Goal: Transaction & Acquisition: Purchase product/service

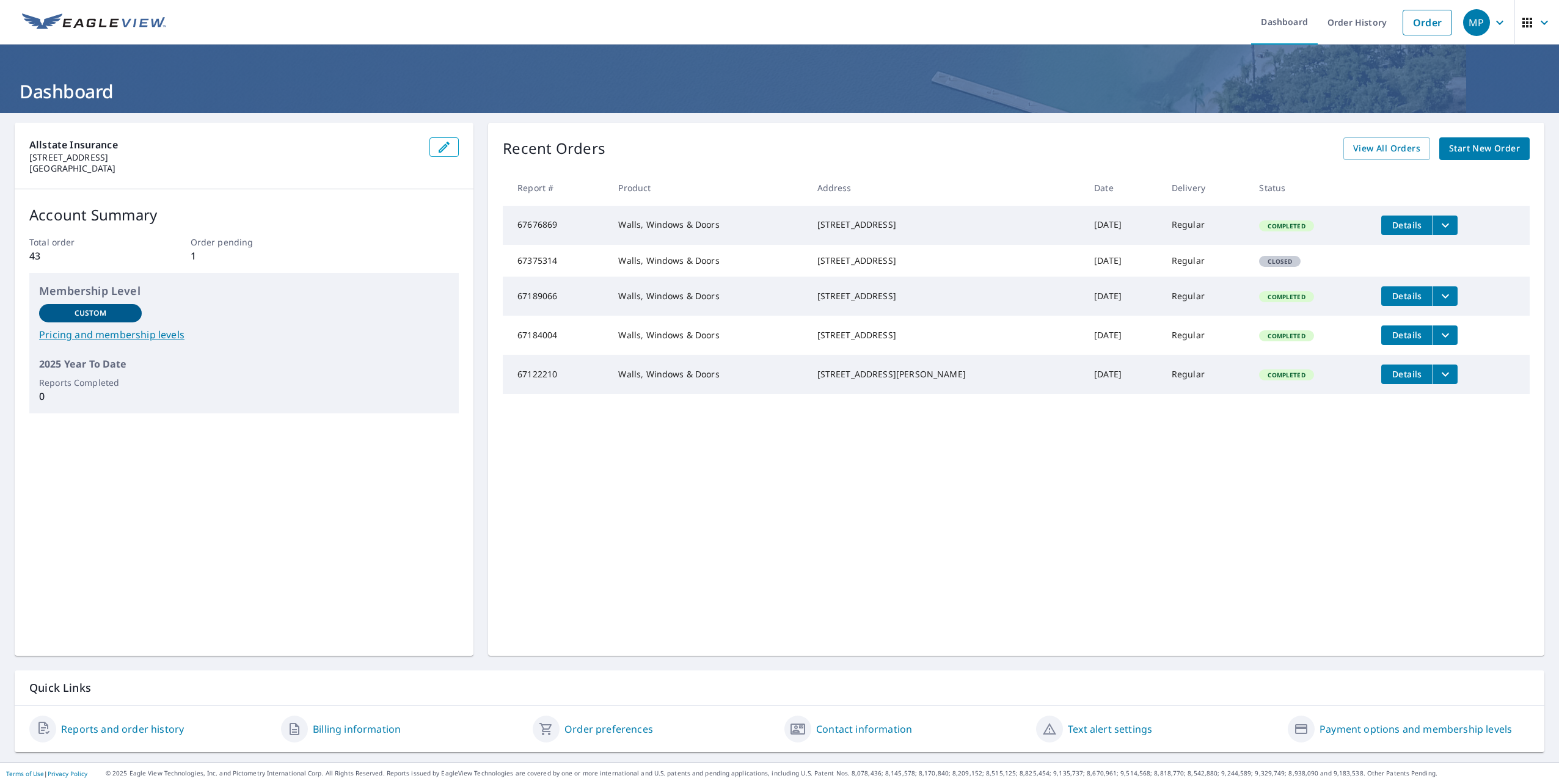
click at [1464, 154] on span "Start New Order" at bounding box center [1484, 149] width 71 height 15
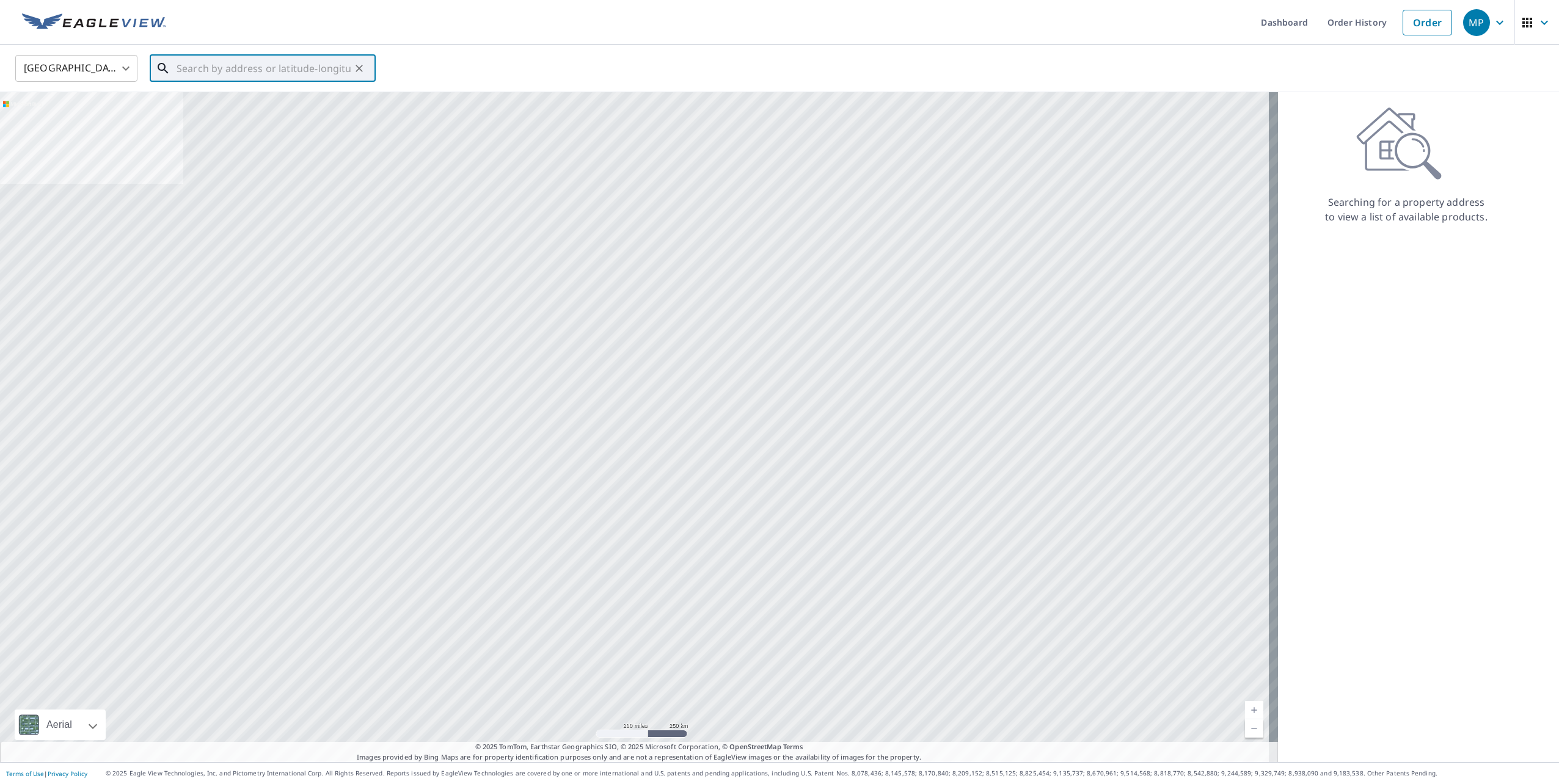
click at [194, 61] on input "text" at bounding box center [263, 68] width 174 height 34
paste input "[STREET_ADDRESS][PERSON_NAME]"
click at [208, 97] on span "[STREET_ADDRESS][PERSON_NAME]" at bounding box center [270, 104] width 192 height 15
type input "[STREET_ADDRESS][PERSON_NAME][PERSON_NAME]"
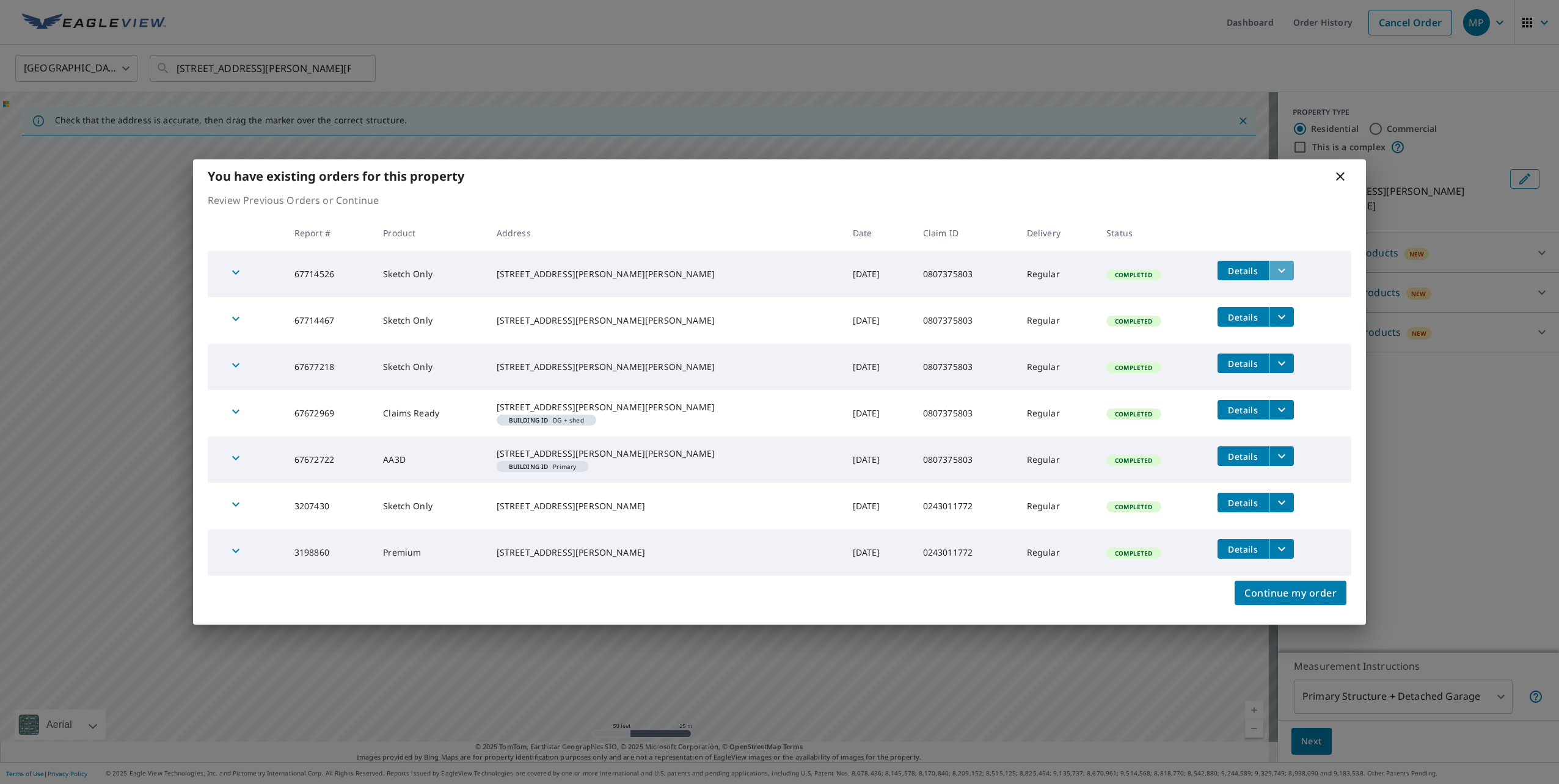
click at [1278, 269] on icon "filesDropdownBtn-67714526" at bounding box center [1281, 271] width 8 height 4
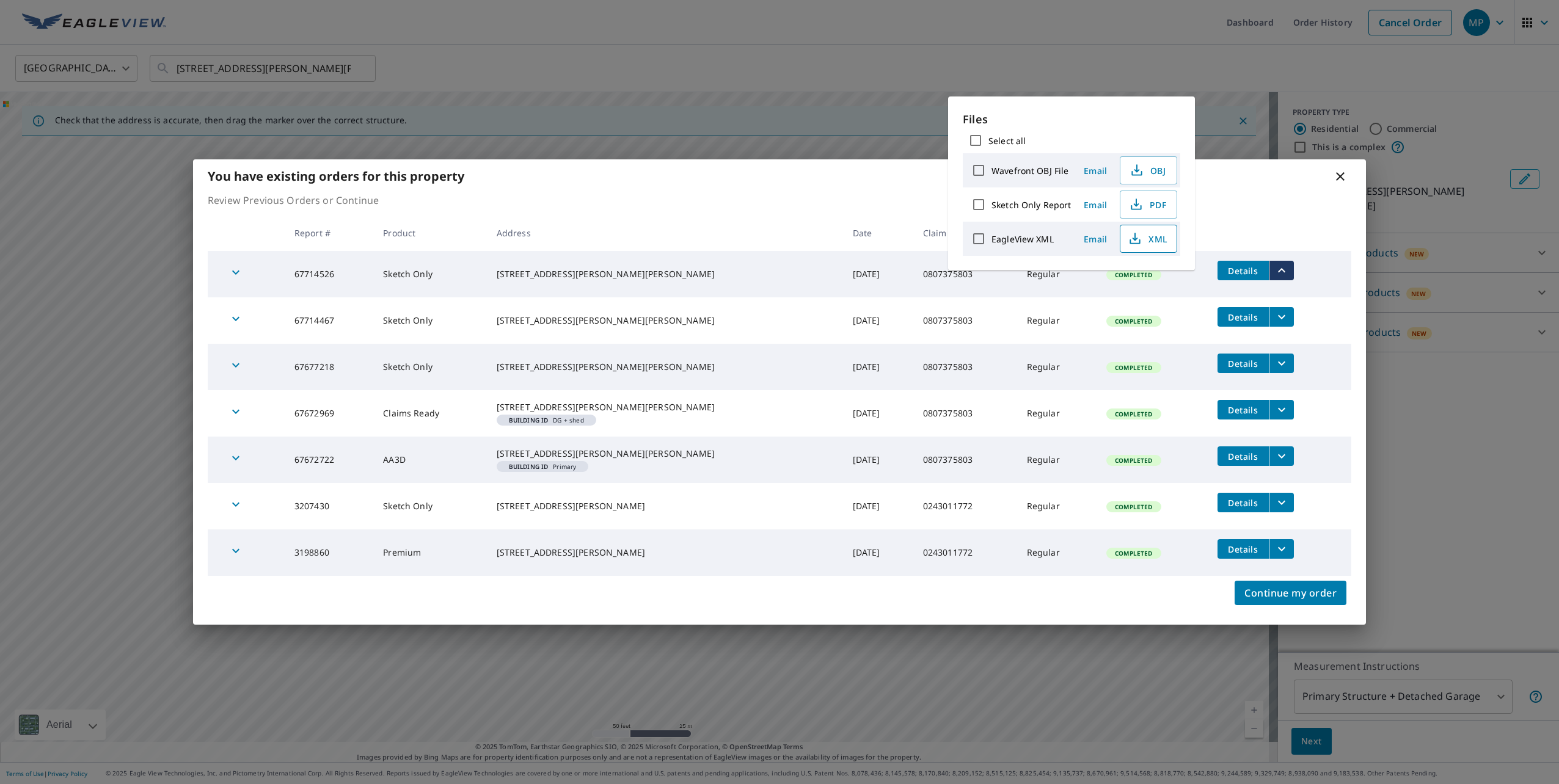
click at [1145, 238] on span "XML" at bounding box center [1147, 238] width 39 height 15
click at [1152, 201] on span "PDF" at bounding box center [1147, 204] width 39 height 15
click at [1204, 51] on div "You have existing orders for this property Review Previous Orders or Continue R…" at bounding box center [779, 392] width 1559 height 784
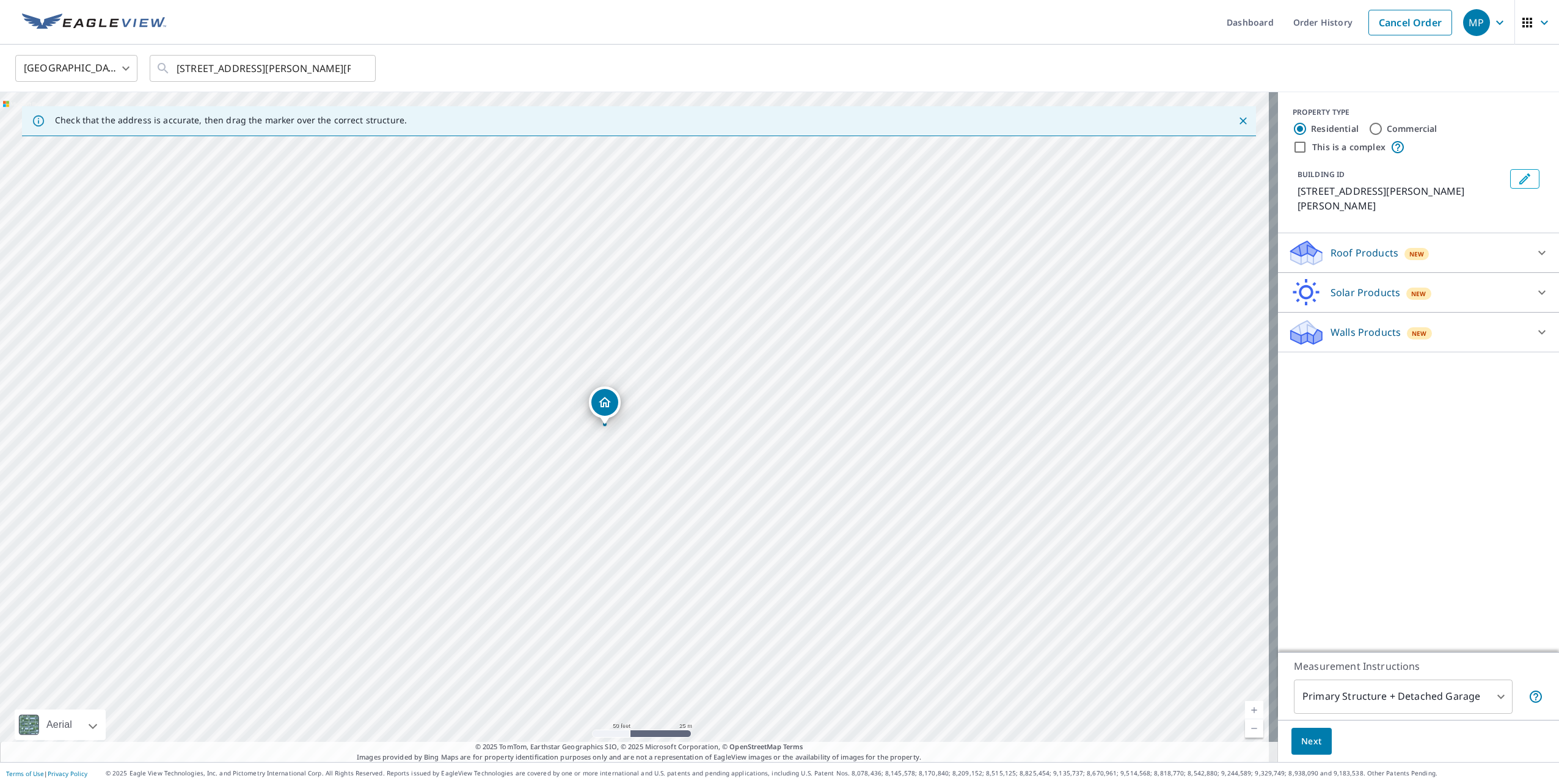
drag, startPoint x: 723, startPoint y: 416, endPoint x: 693, endPoint y: 415, distance: 30.0
click at [693, 415] on div "[STREET_ADDRESS][PERSON_NAME][PERSON_NAME]" at bounding box center [639, 427] width 1278 height 670
drag, startPoint x: 637, startPoint y: 460, endPoint x: 724, endPoint y: 456, distance: 87.1
click at [724, 456] on div "[STREET_ADDRESS][PERSON_NAME][PERSON_NAME]" at bounding box center [639, 427] width 1278 height 670
click at [1367, 245] on p "Roof Products" at bounding box center [1364, 252] width 68 height 15
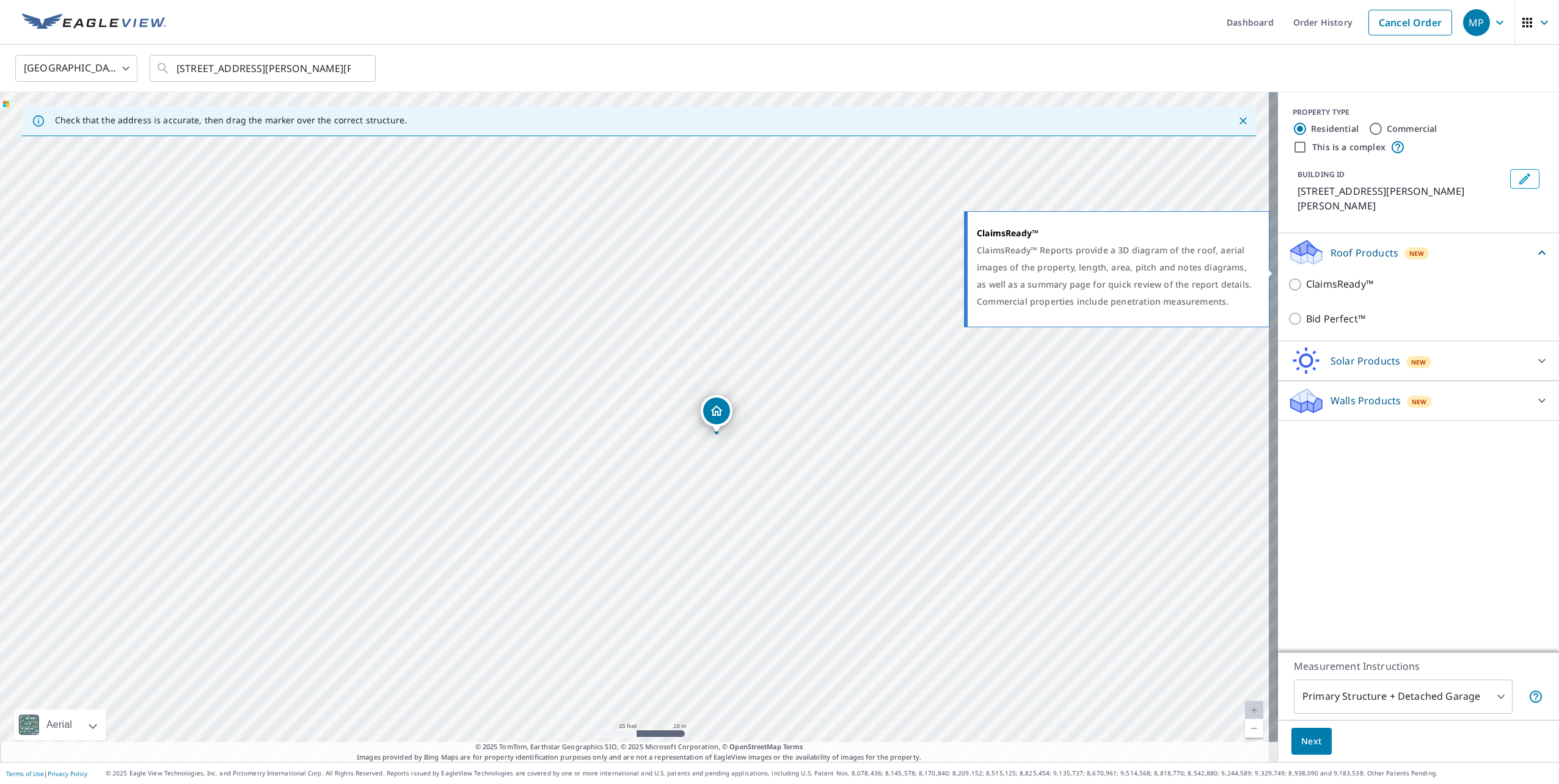
click at [1331, 277] on p "ClaimsReady™" at bounding box center [1339, 284] width 67 height 15
click at [1306, 277] on input "ClaimsReady™" at bounding box center [1296, 284] width 18 height 15
checkbox input "true"
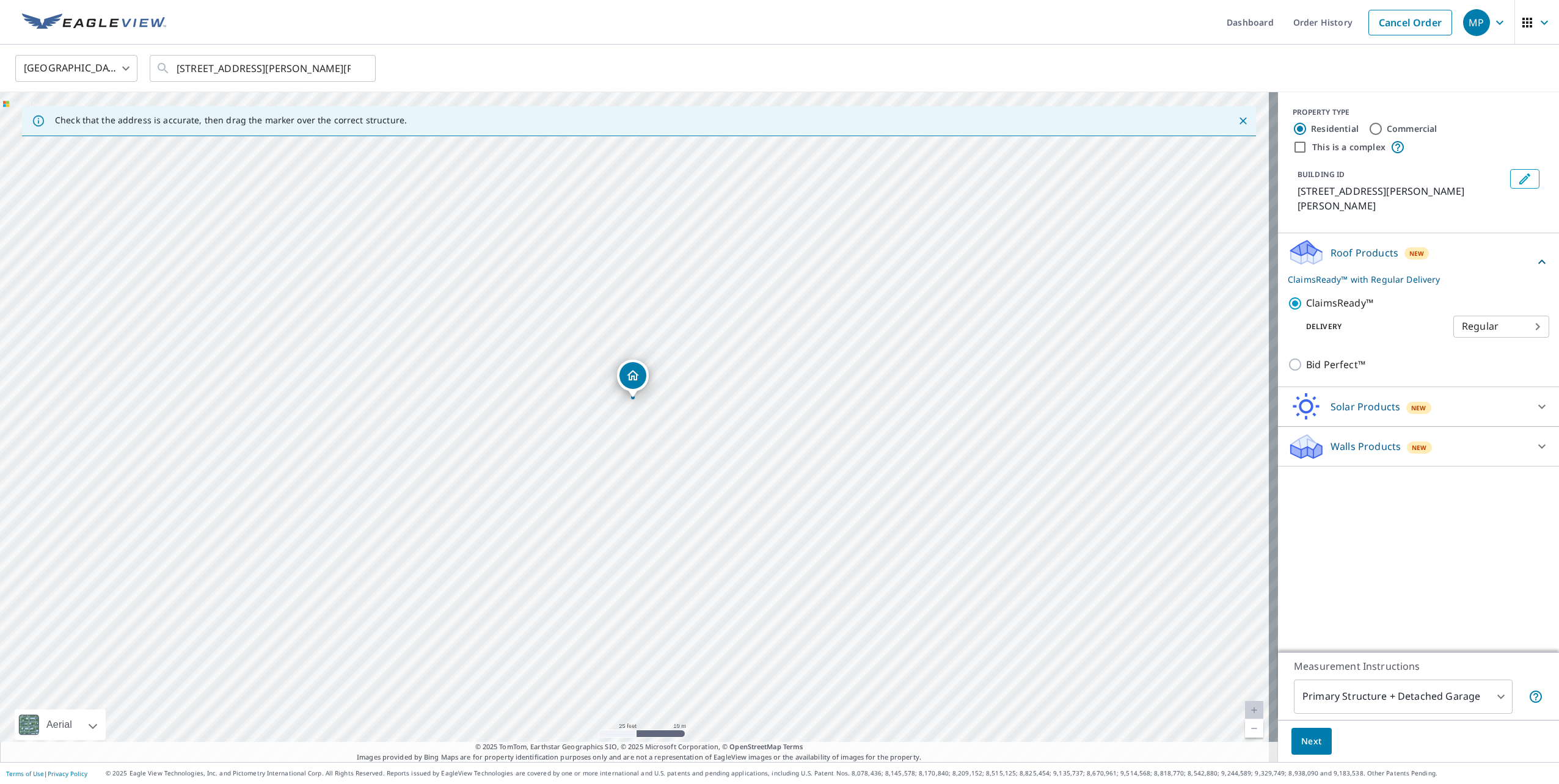
click at [1499, 320] on body "MP MP Dashboard Order History Cancel Order MP United States [GEOGRAPHIC_DATA] ​…" at bounding box center [779, 392] width 1559 height 784
click at [1499, 320] on li "Regular" at bounding box center [1492, 312] width 96 height 22
click at [1301, 736] on span "Next" at bounding box center [1312, 742] width 21 height 15
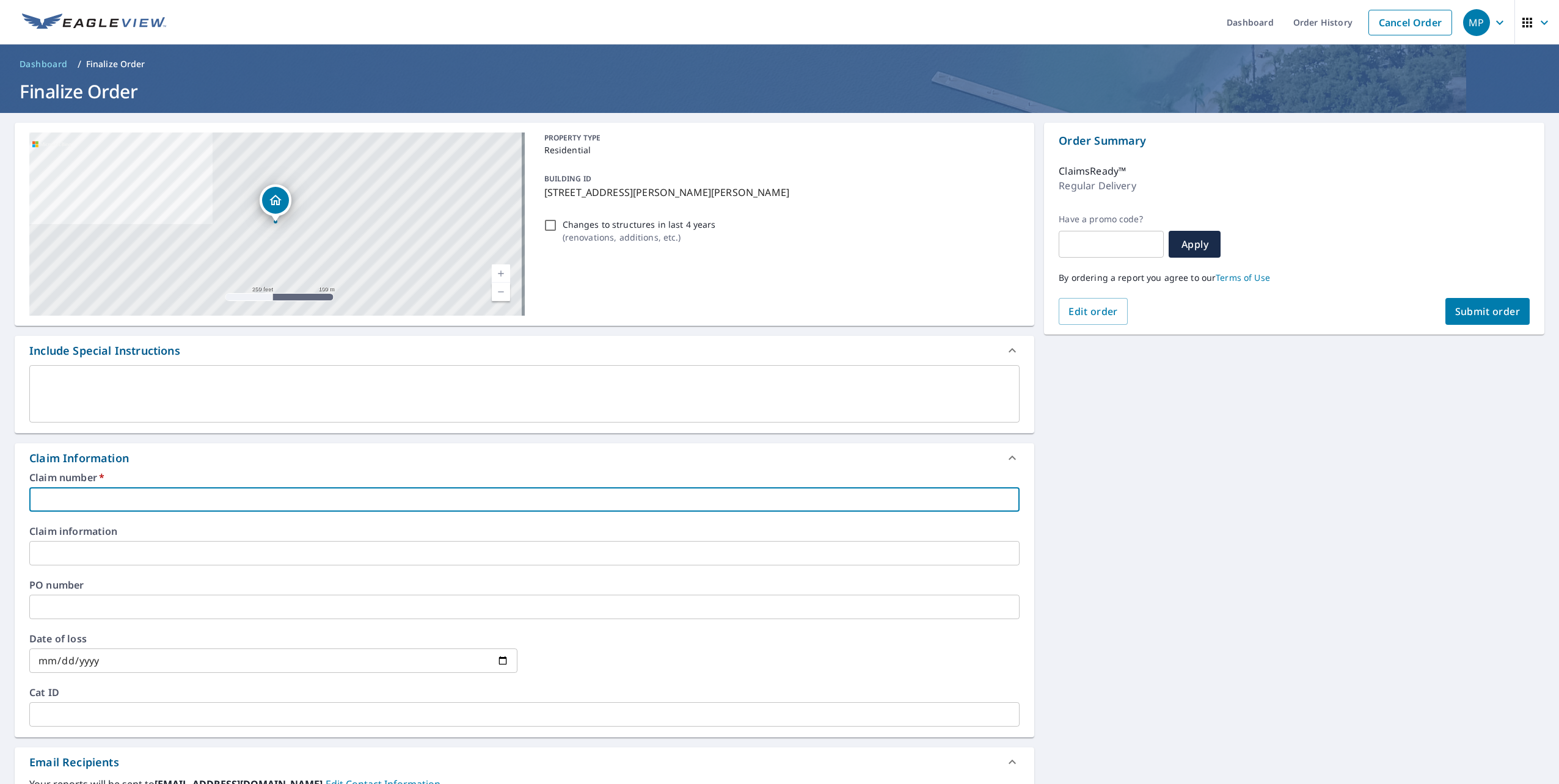
click at [119, 501] on input "text" at bounding box center [524, 499] width 990 height 24
click at [120, 501] on input "text" at bounding box center [524, 499] width 990 height 24
paste input "0807375803"
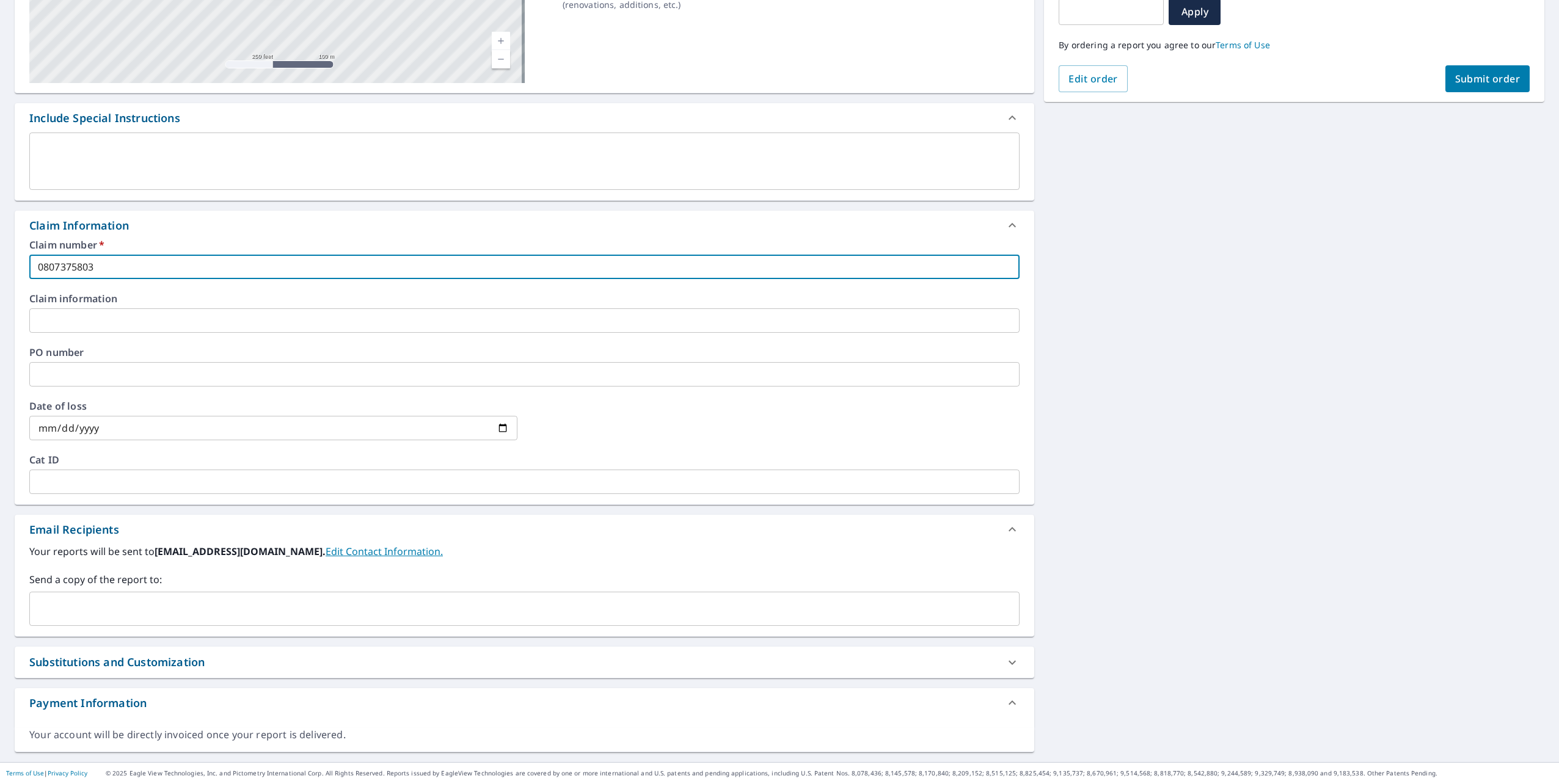
type input "0807375803"
click at [164, 612] on input "text" at bounding box center [515, 608] width 961 height 23
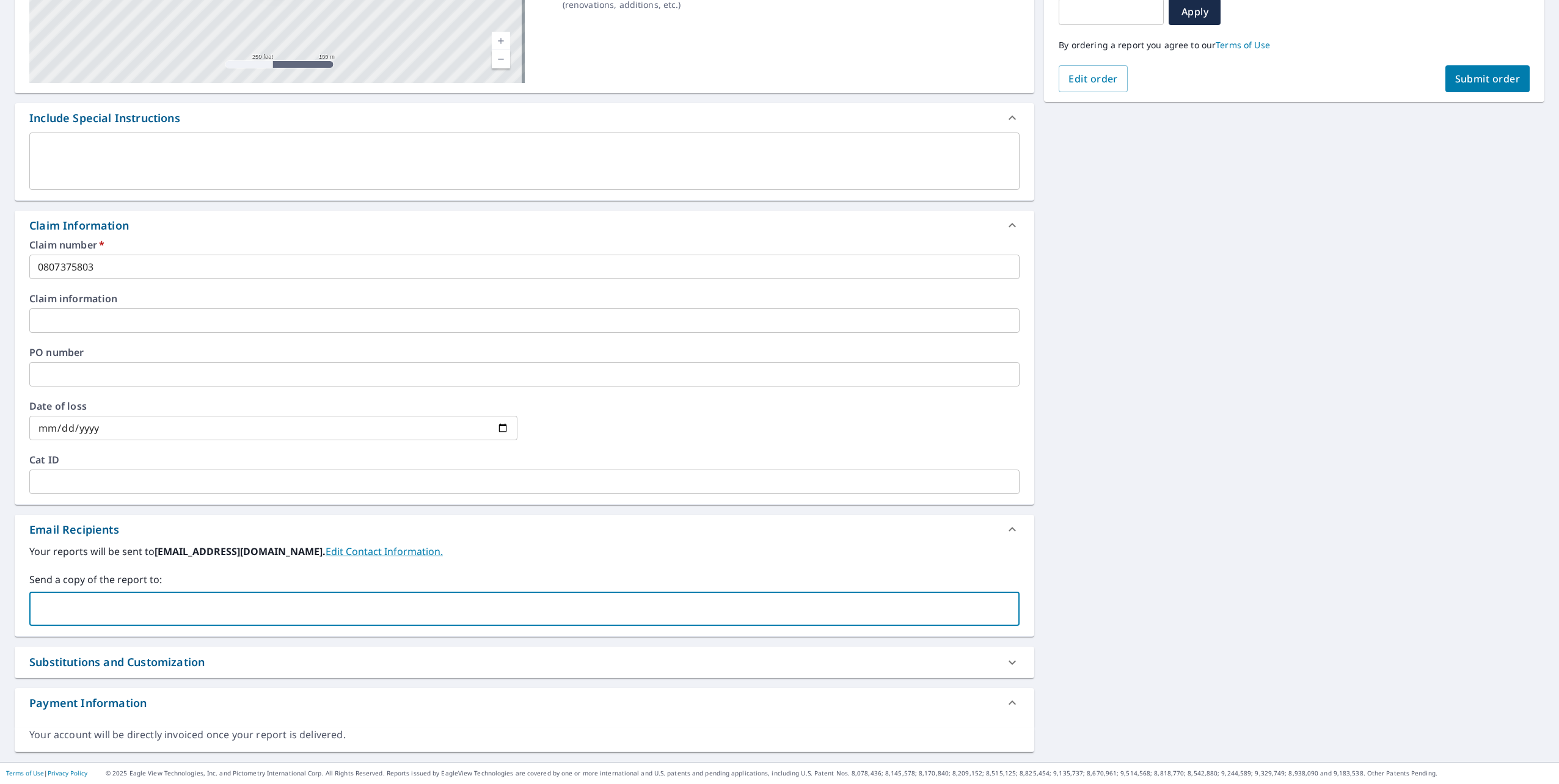
scroll to position [0, 0]
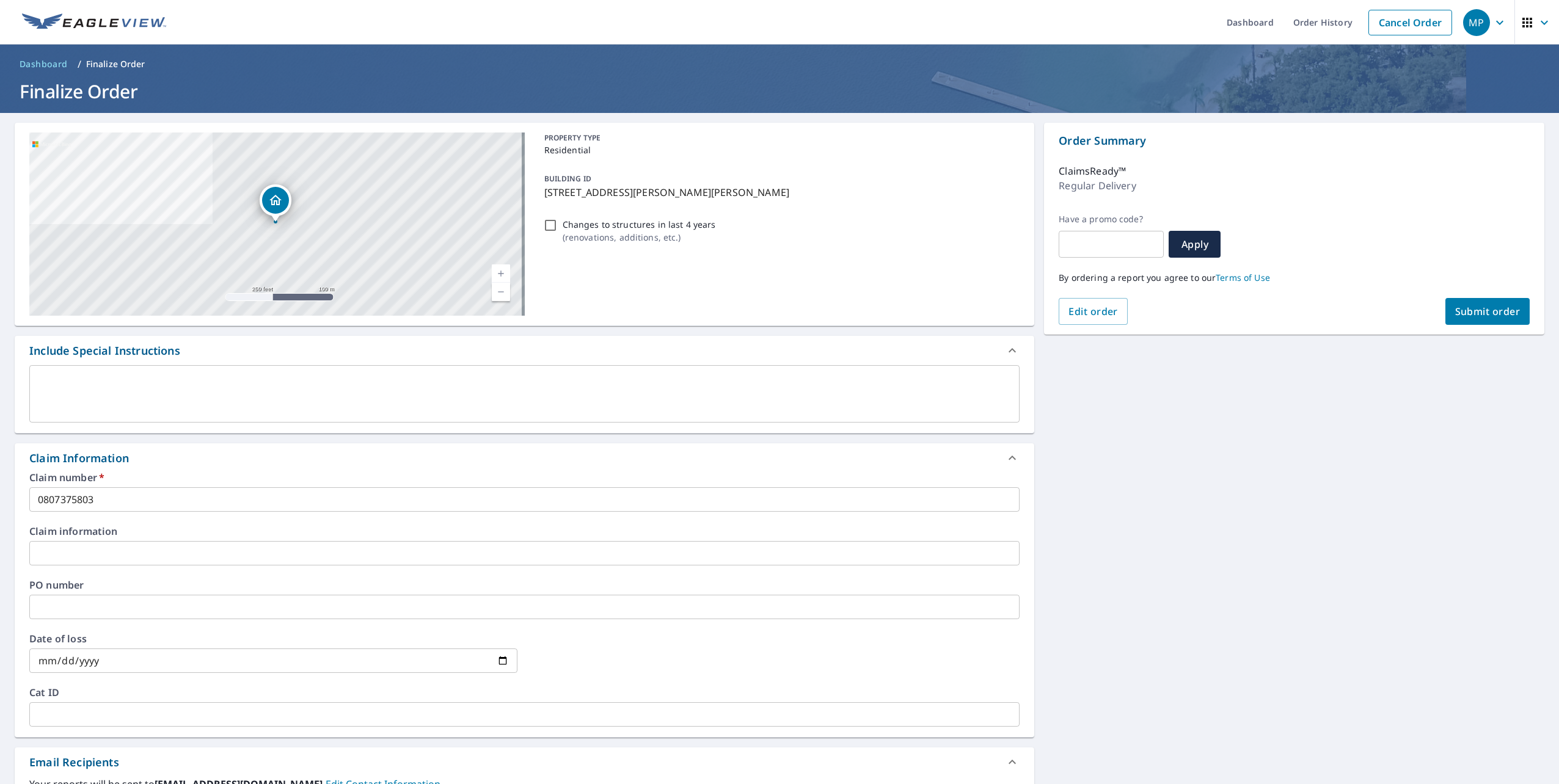
click at [1474, 309] on span "Submit order" at bounding box center [1487, 311] width 65 height 13
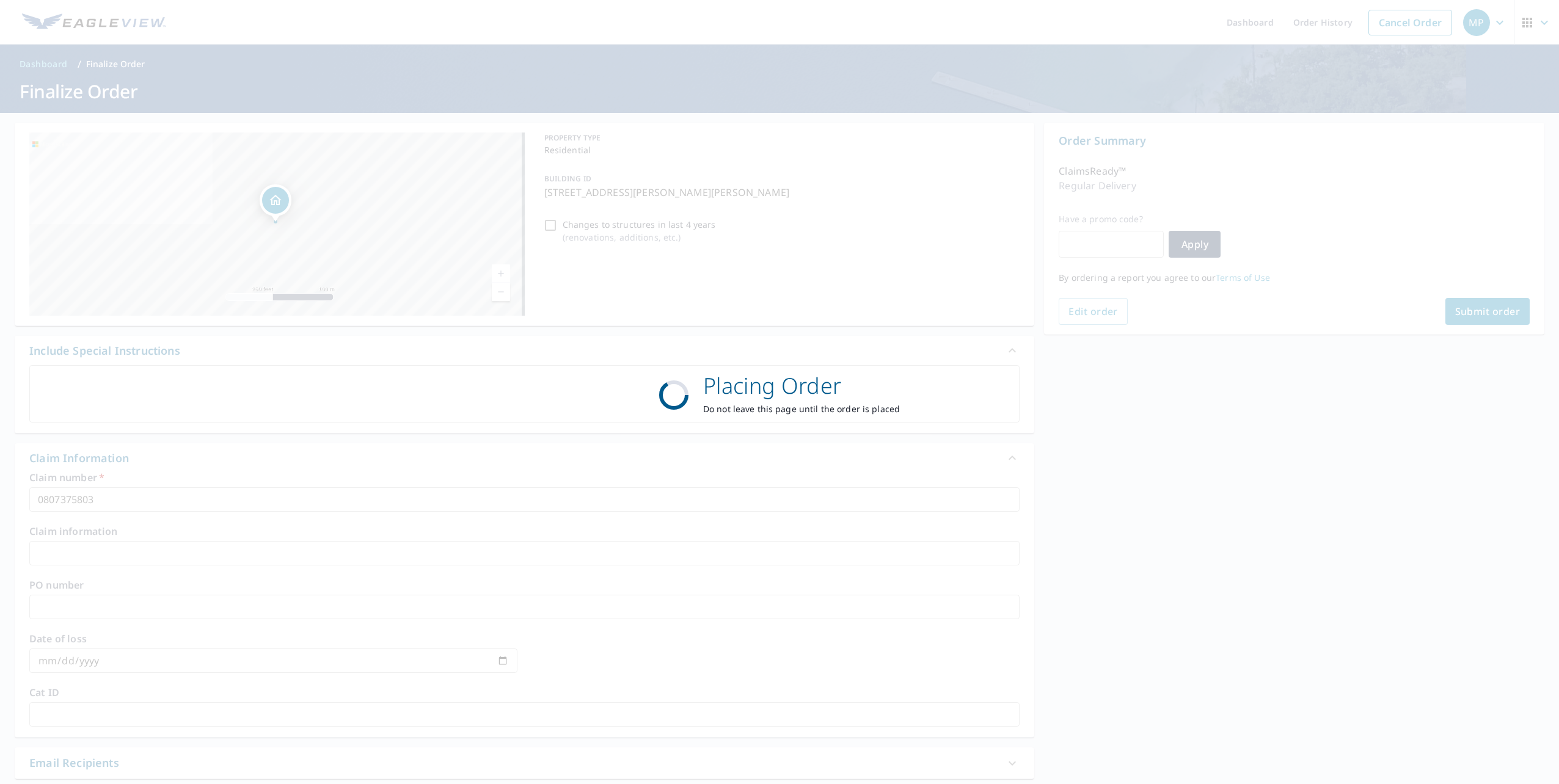
click at [758, 296] on div "Placing Order Do not leave this page until the order is placed" at bounding box center [779, 392] width 1559 height 784
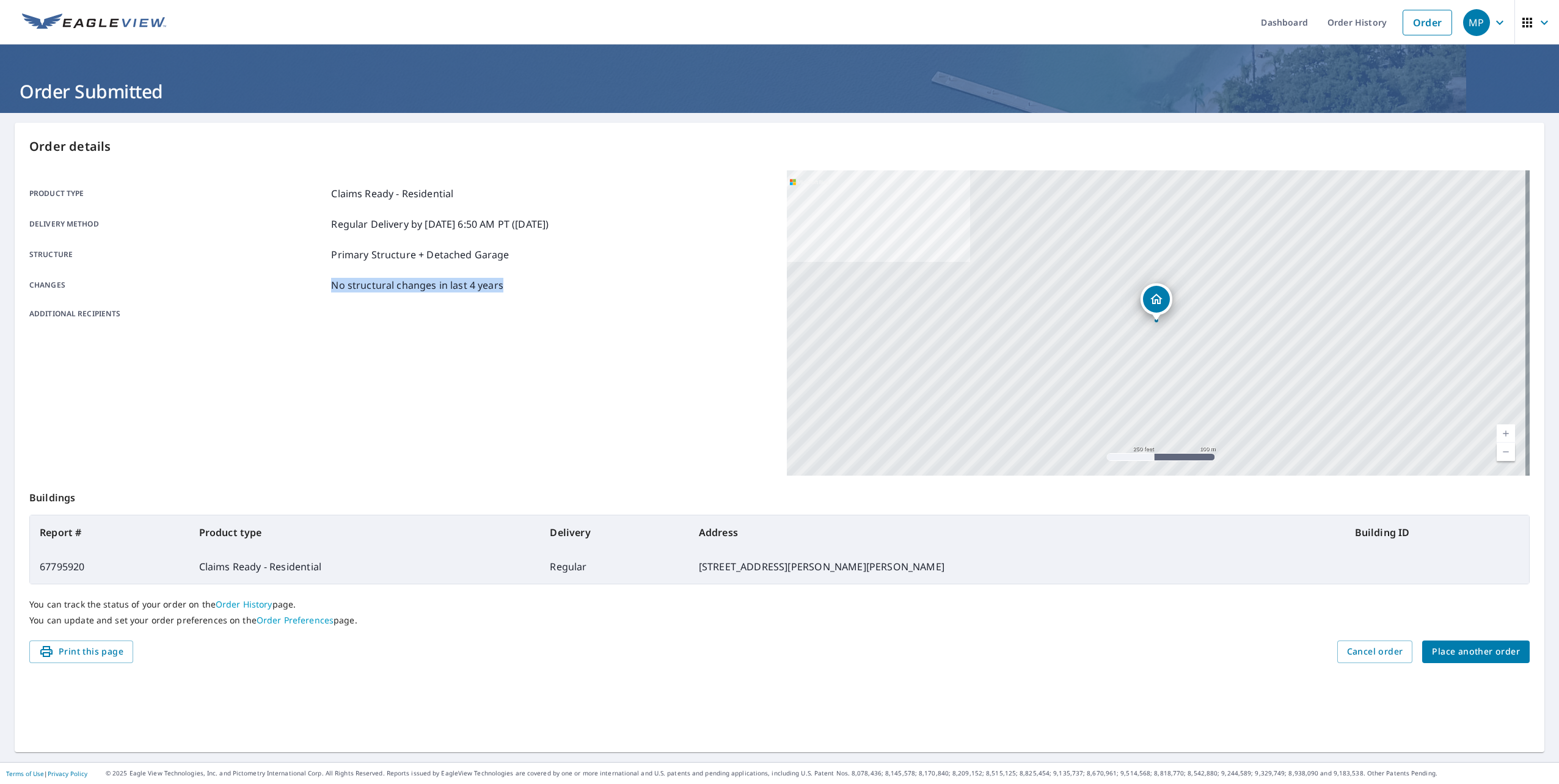
drag, startPoint x: 325, startPoint y: 288, endPoint x: 525, endPoint y: 296, distance: 200.2
click at [525, 296] on div "Product type Claims Ready - Residential Delivery method Regular Delivery by [DA…" at bounding box center [400, 253] width 743 height 133
drag, startPoint x: 331, startPoint y: 566, endPoint x: 972, endPoint y: 564, distance: 641.0
click at [972, 564] on tr "67795920 Claims Ready - Residential Regular [STREET_ADDRESS][PERSON_NAME][PERSO…" at bounding box center [779, 566] width 1499 height 34
